Goal: Transaction & Acquisition: Purchase product/service

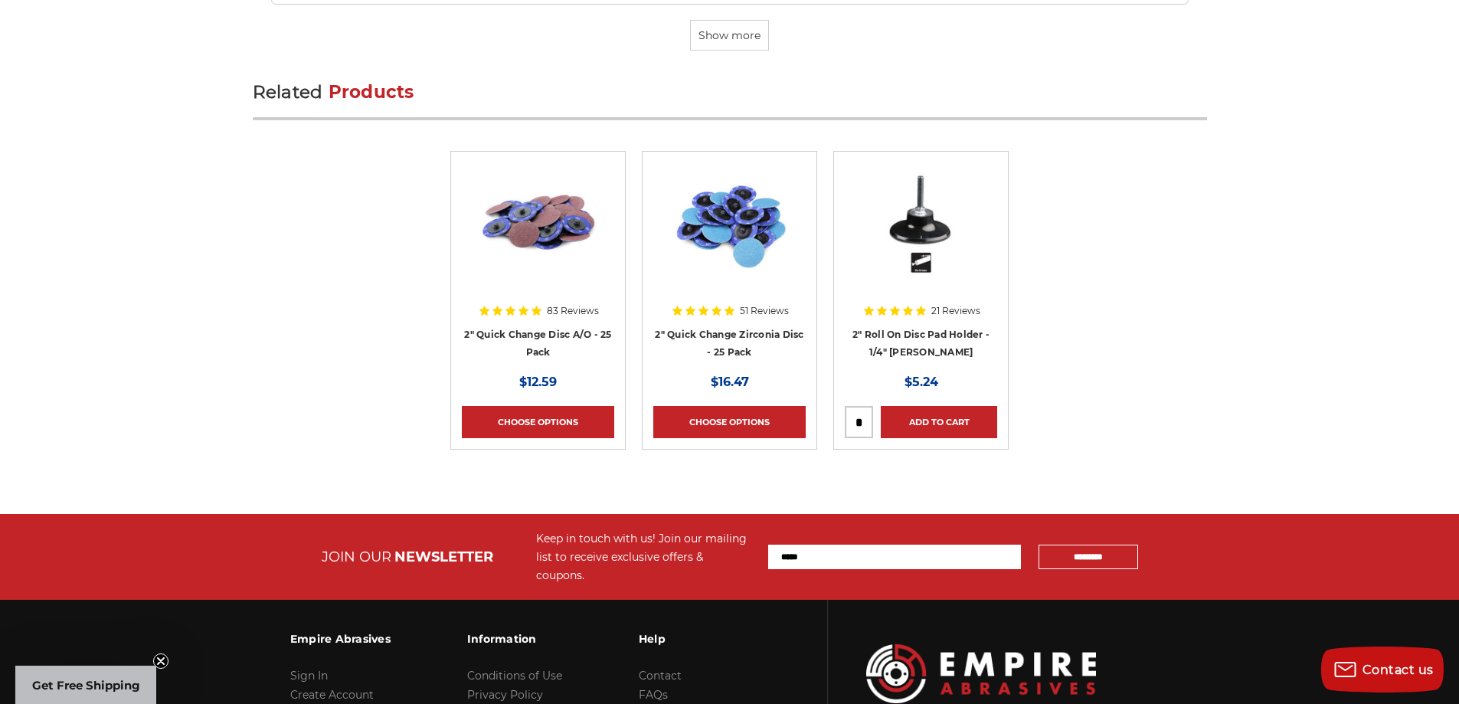
scroll to position [4799, 0]
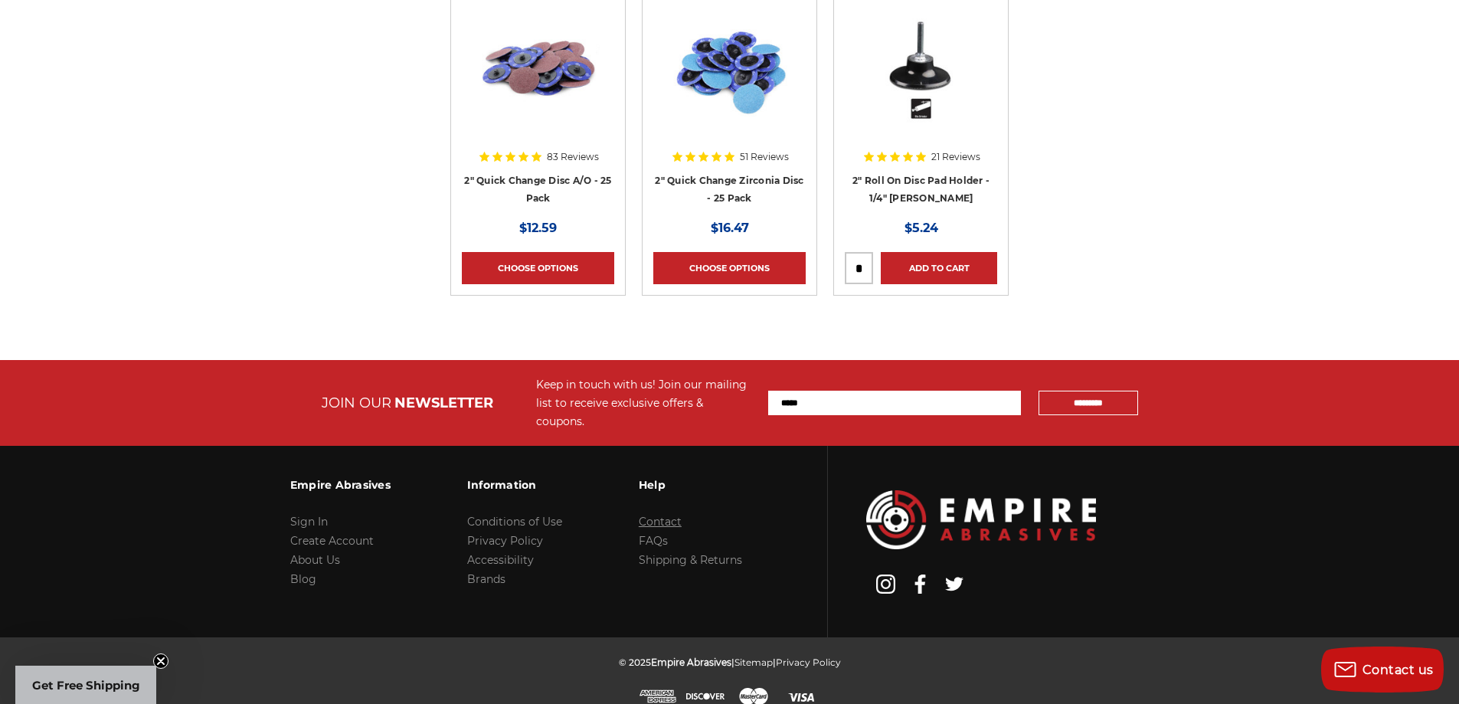
click at [646, 515] on link "Contact" at bounding box center [660, 522] width 43 height 14
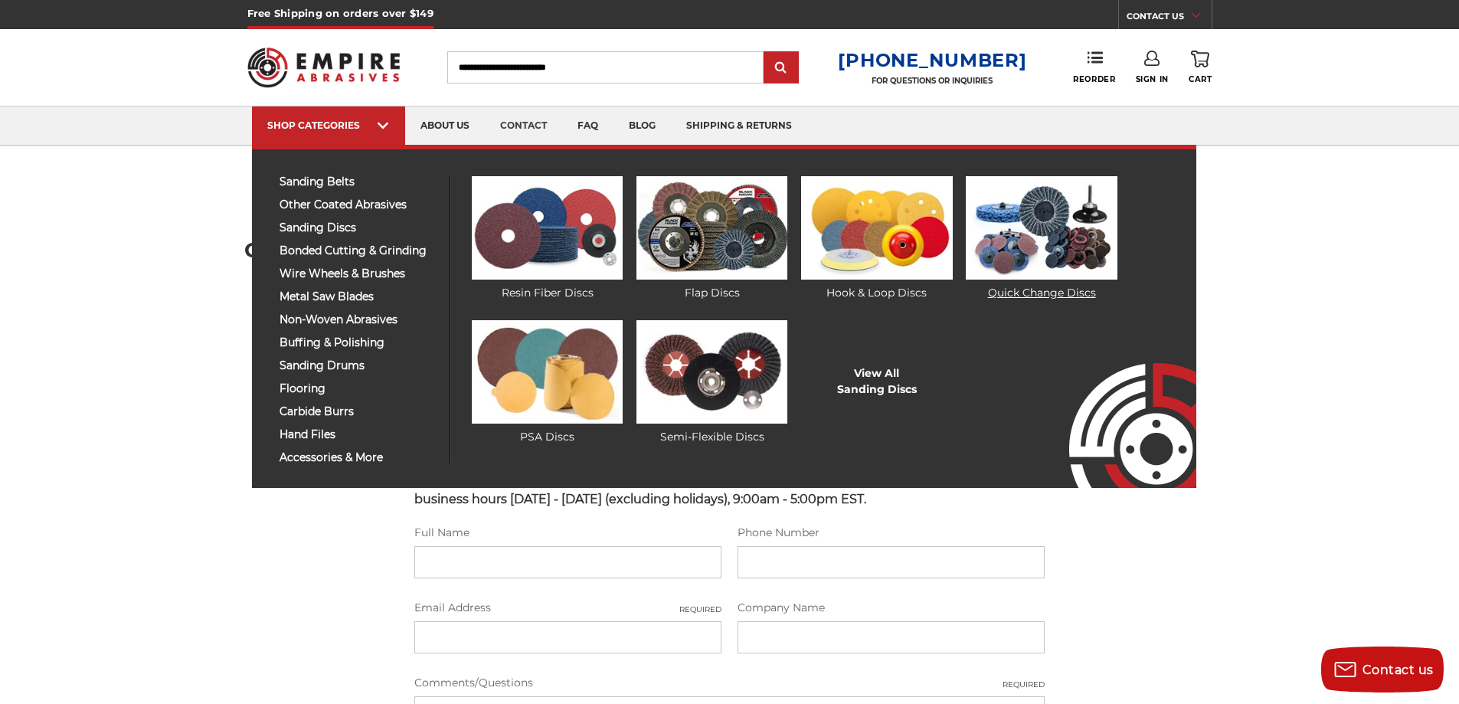
click at [1041, 237] on img at bounding box center [1041, 227] width 151 height 103
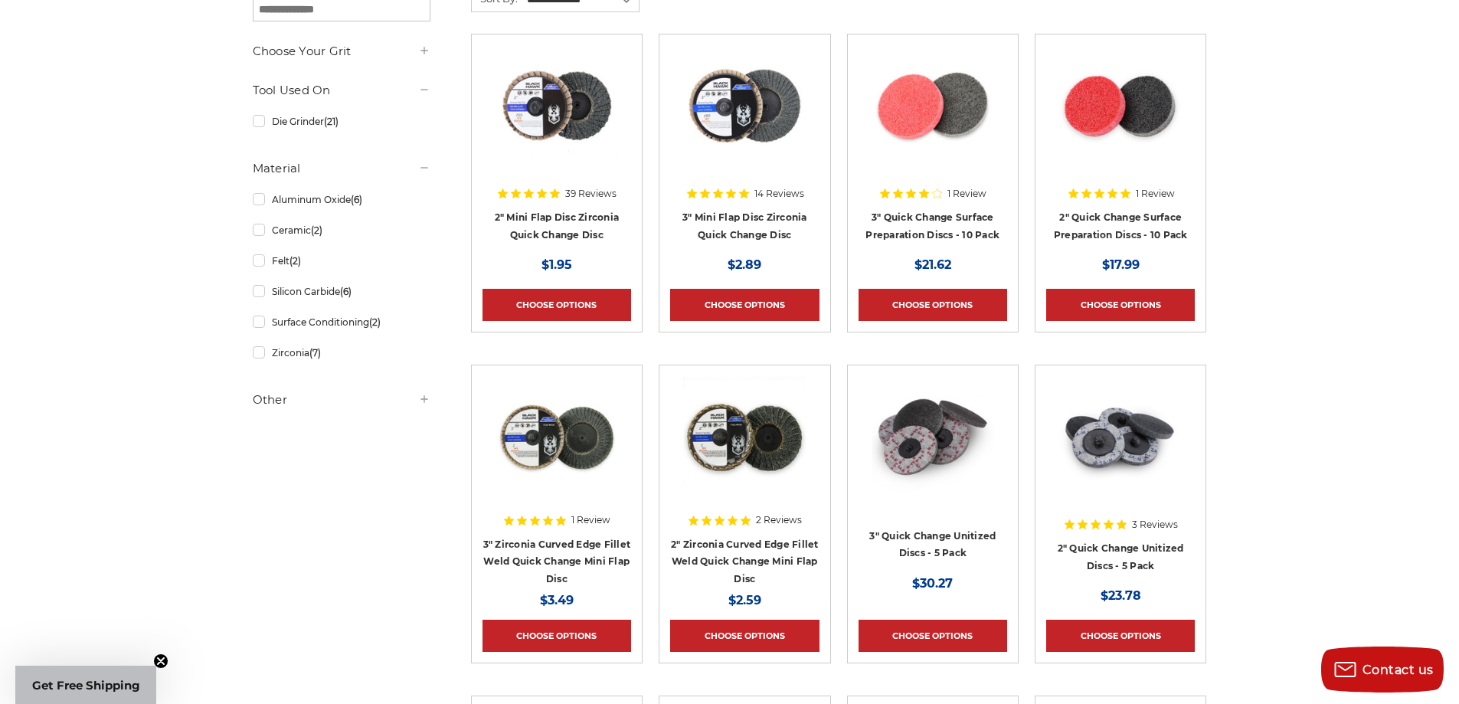
scroll to position [153, 0]
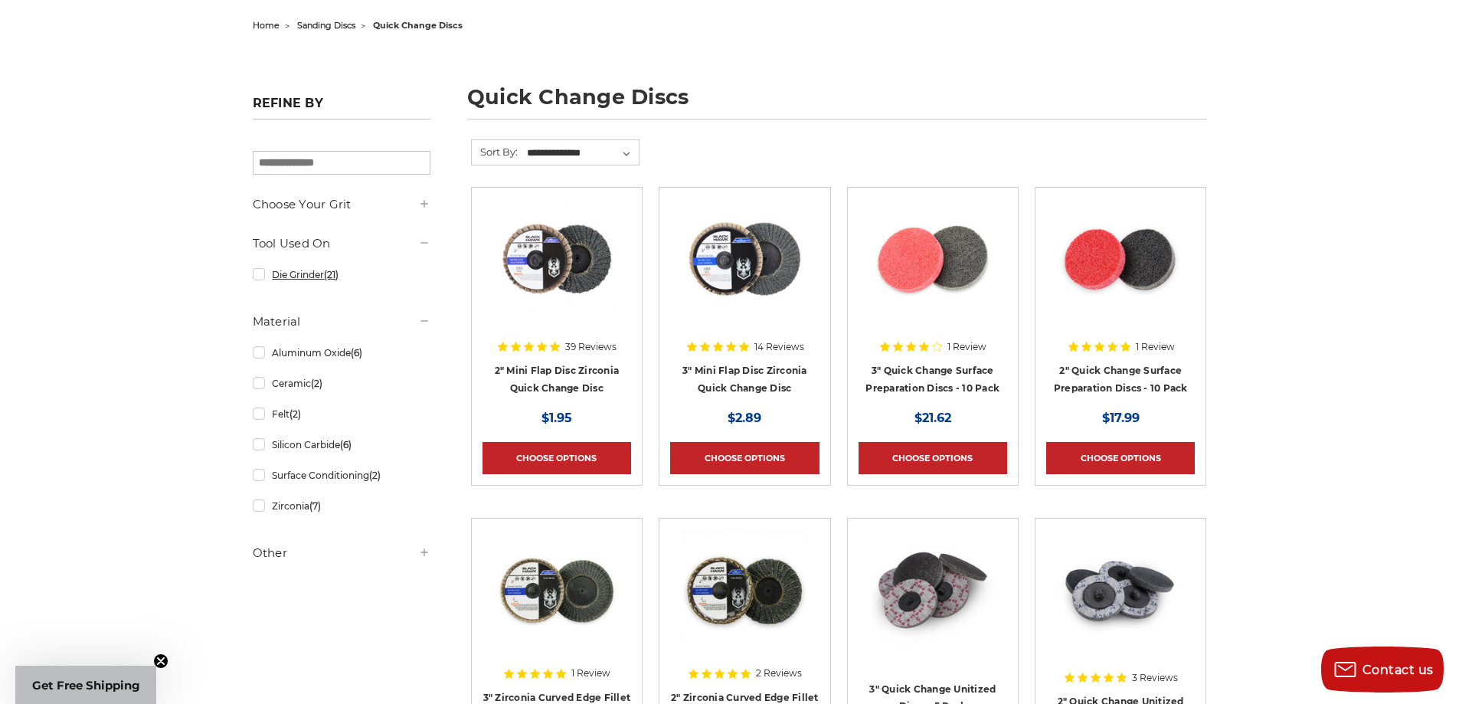
click at [258, 277] on link "Die Grinder (21)" at bounding box center [342, 274] width 178 height 27
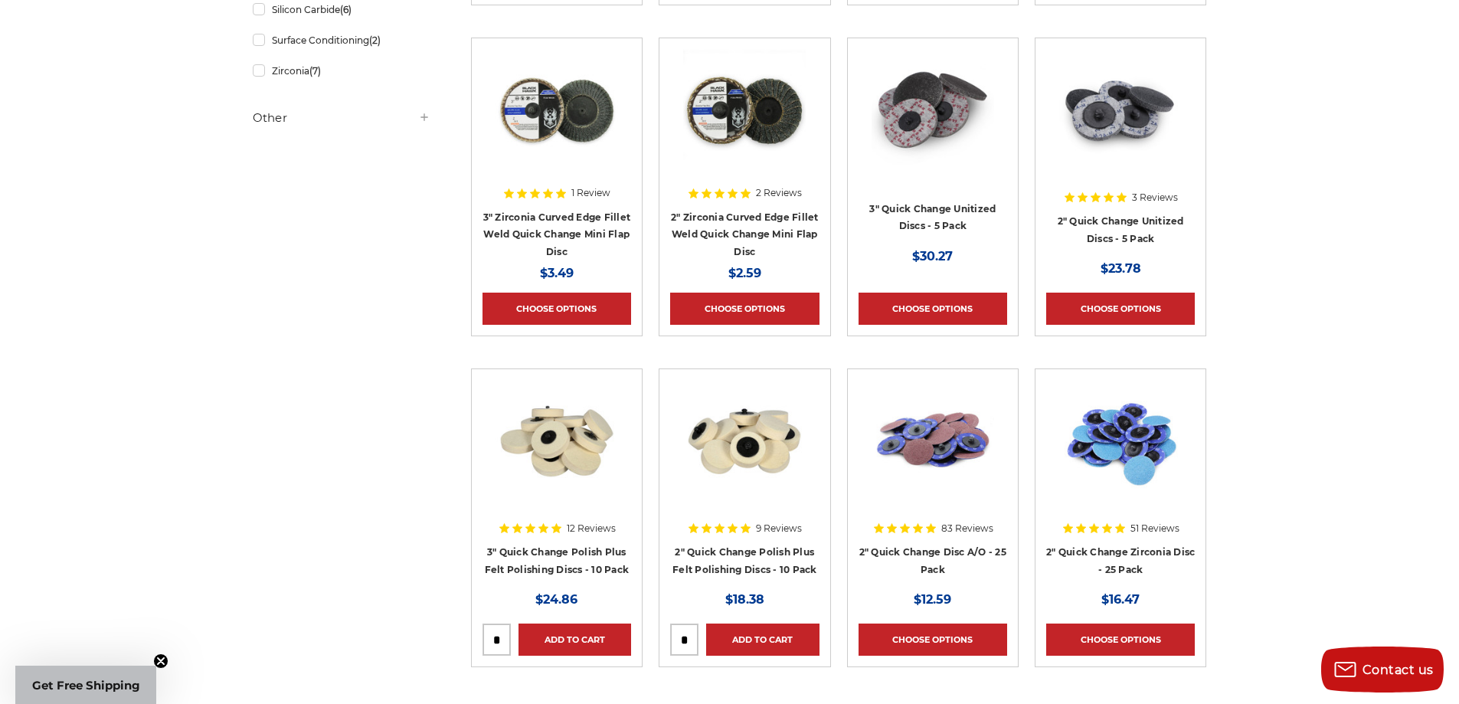
scroll to position [766, 0]
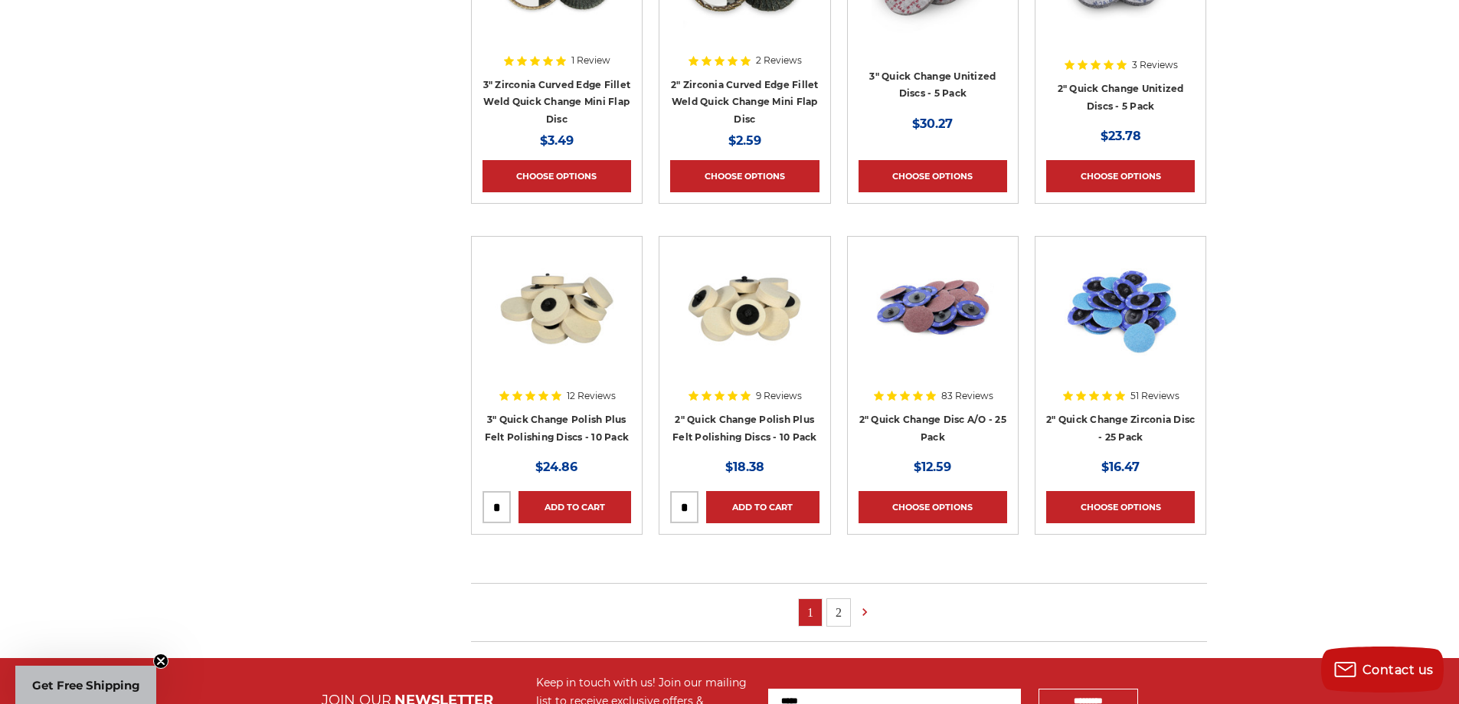
click at [837, 614] on link "2" at bounding box center [838, 612] width 23 height 27
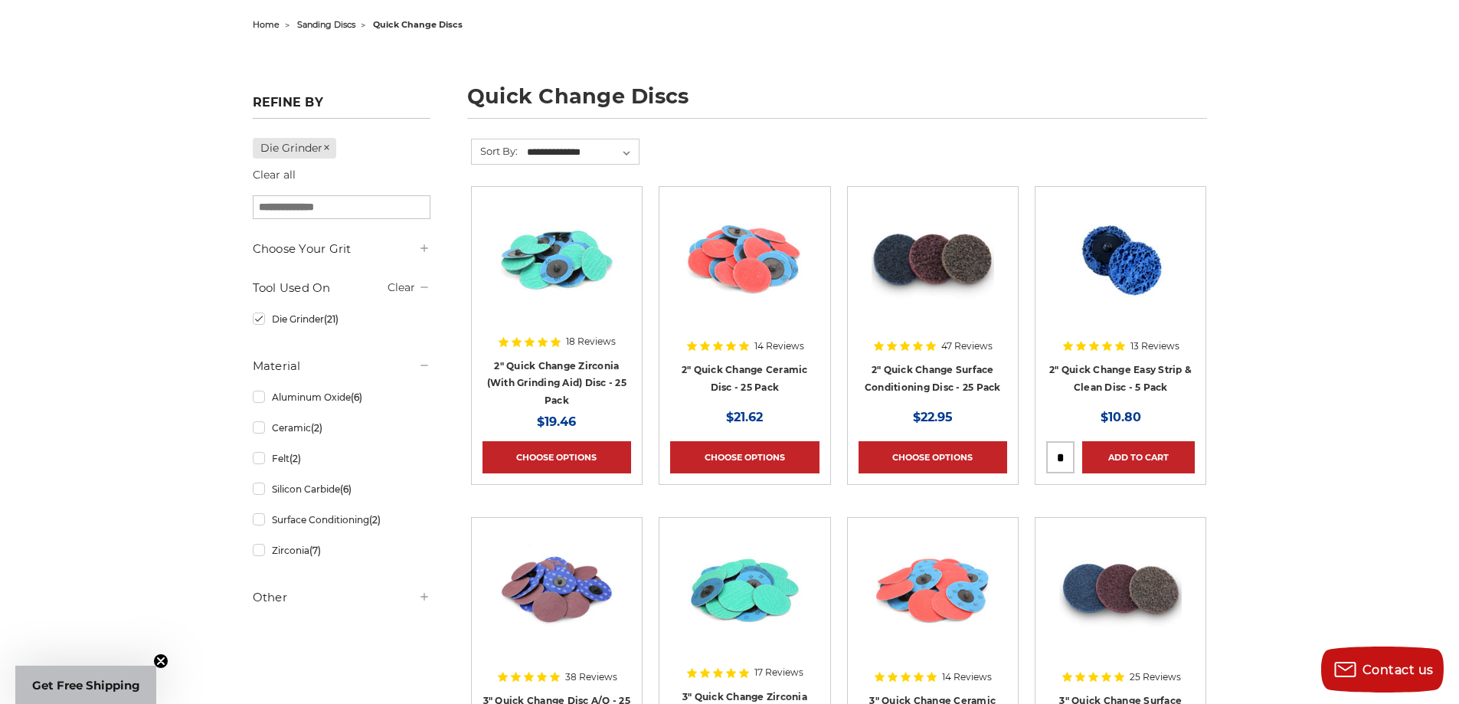
scroll to position [153, 0]
click at [916, 378] on h4 "2" Quick Change Surface Conditioning Disc - 25 Pack" at bounding box center [933, 383] width 149 height 43
click at [913, 372] on link "2" Quick Change Surface Conditioning Disc - 25 Pack" at bounding box center [933, 379] width 136 height 29
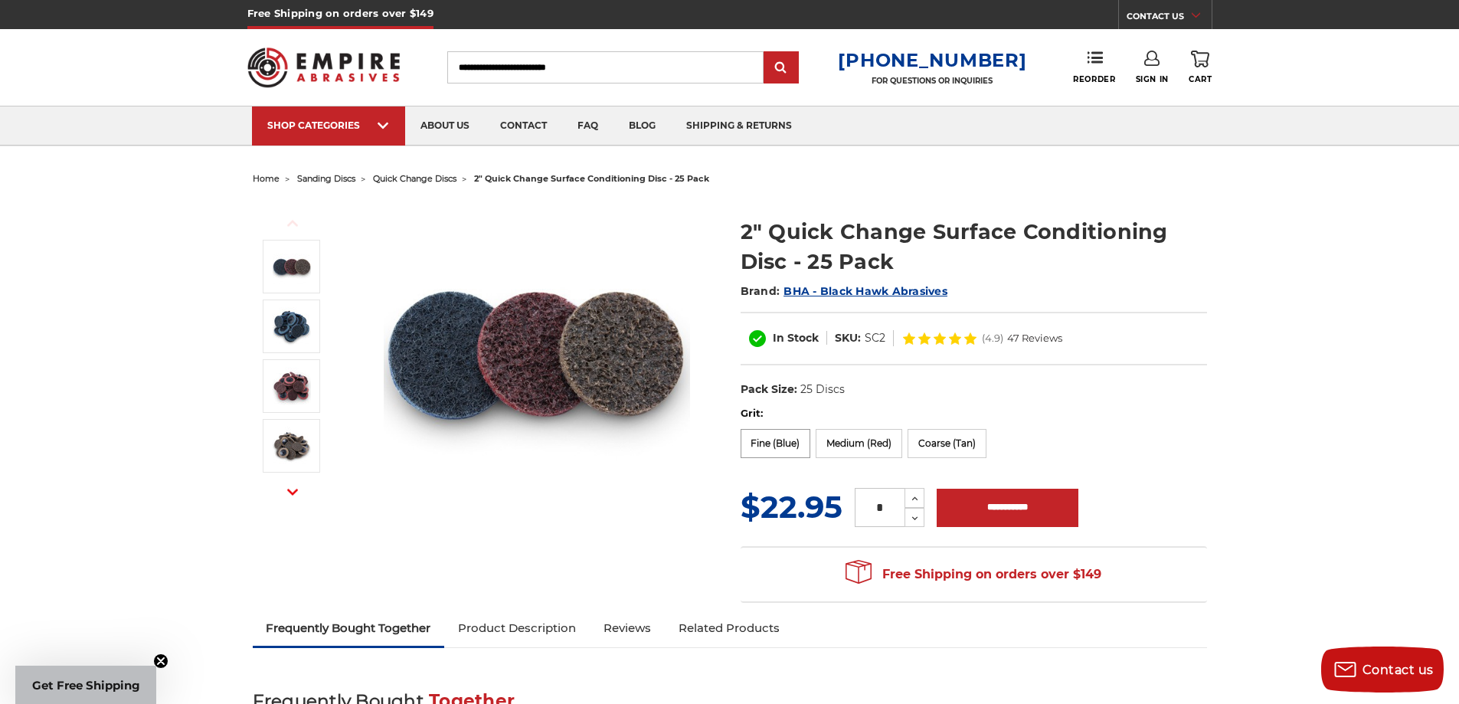
click at [773, 437] on label "Fine (Blue)" at bounding box center [776, 443] width 70 height 29
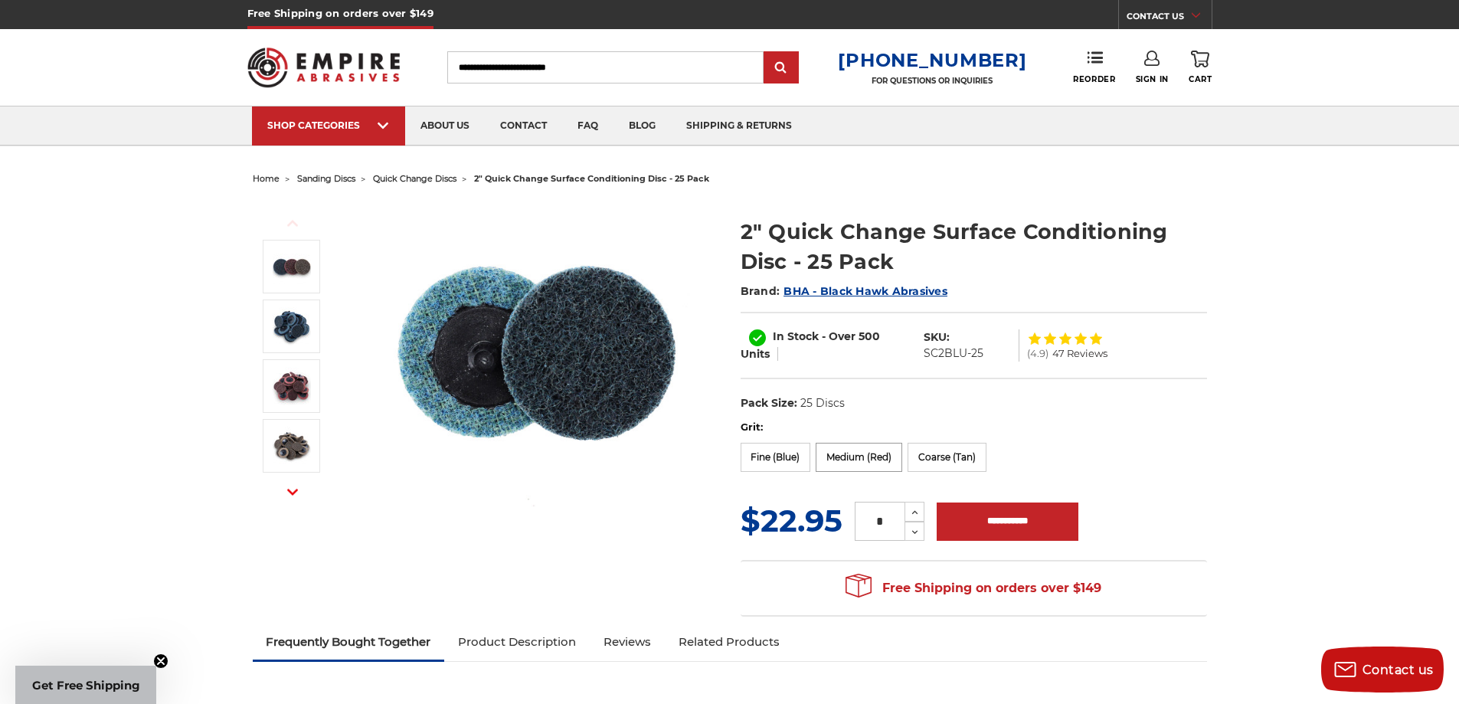
click at [857, 464] on label "Medium (Red)" at bounding box center [859, 457] width 87 height 29
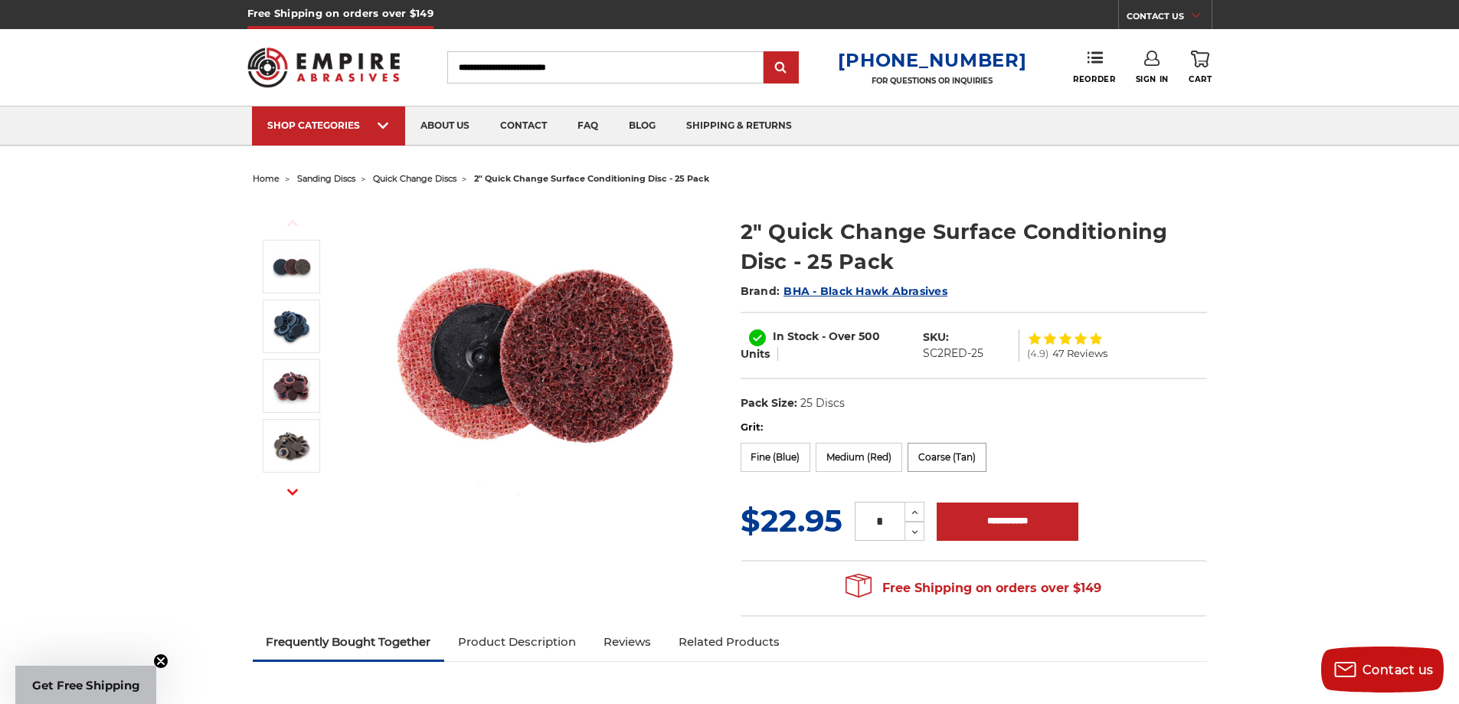
click at [940, 460] on label "Coarse (Tan)" at bounding box center [947, 457] width 79 height 29
